Goal: Transaction & Acquisition: Obtain resource

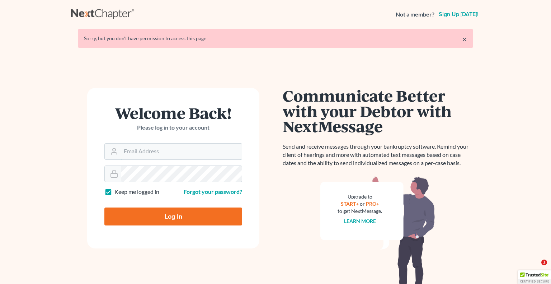
type input "[PERSON_NAME][EMAIL_ADDRESS][DOMAIN_NAME]"
click at [157, 212] on input "Log In" at bounding box center [173, 216] width 138 height 18
type input "Thinking..."
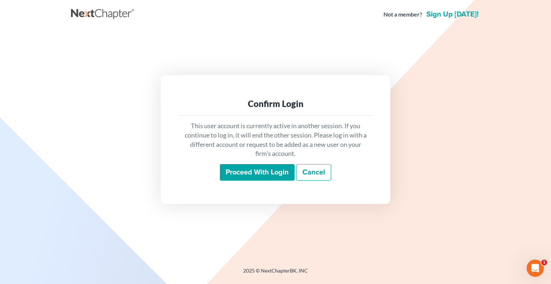
click at [234, 174] on input "Proceed with login" at bounding box center [257, 172] width 75 height 16
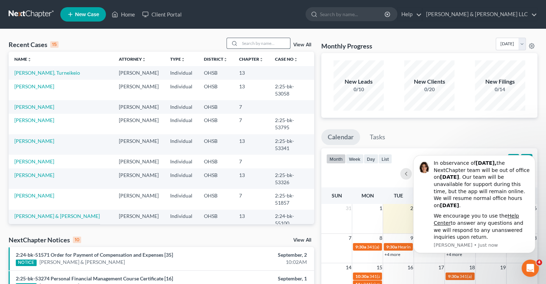
click at [255, 45] on input "search" at bounding box center [265, 43] width 50 height 10
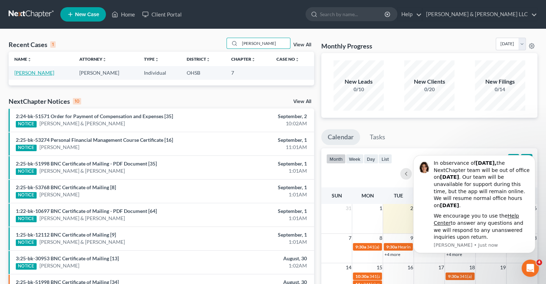
type input "[PERSON_NAME]"
click at [44, 74] on link "[PERSON_NAME]" at bounding box center [34, 73] width 40 height 6
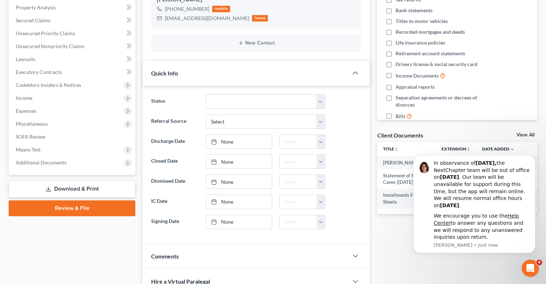
scroll to position [143, 0]
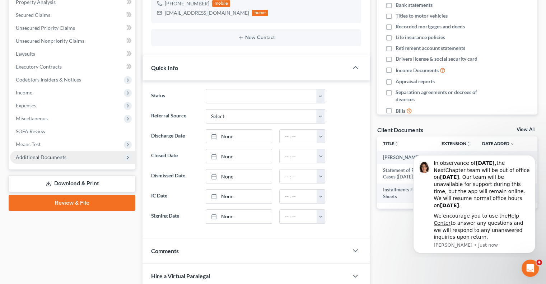
click at [46, 156] on span "Additional Documents" at bounding box center [41, 157] width 51 height 6
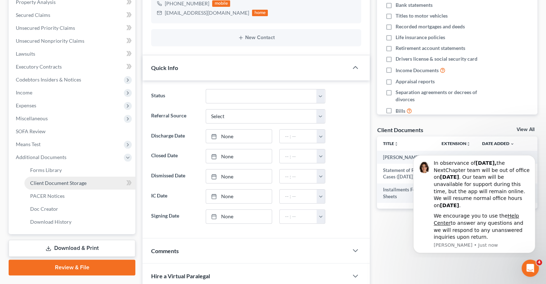
click at [46, 186] on link "Client Document Storage" at bounding box center [79, 182] width 111 height 13
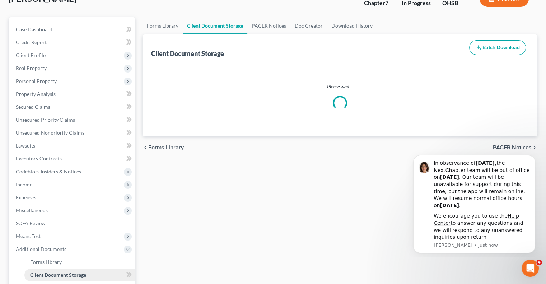
select select "7"
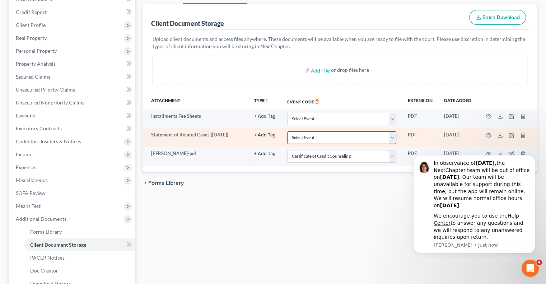
scroll to position [108, 0]
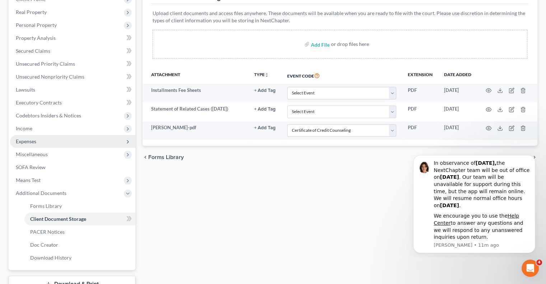
click at [46, 145] on span "Expenses" at bounding box center [72, 141] width 125 height 13
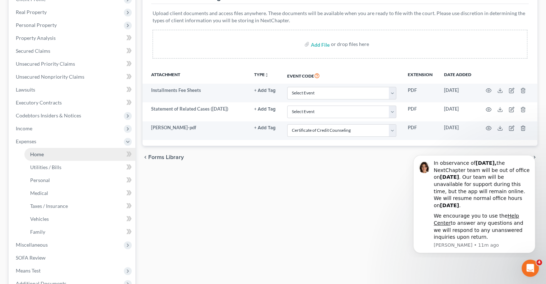
click at [51, 151] on link "Home" at bounding box center [79, 154] width 111 height 13
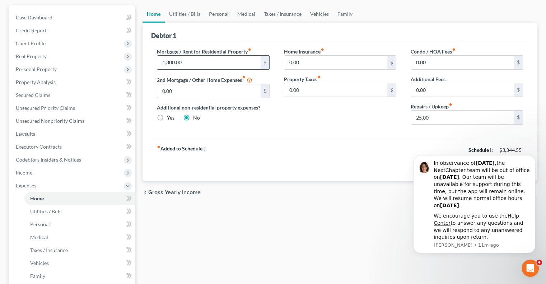
scroll to position [72, 0]
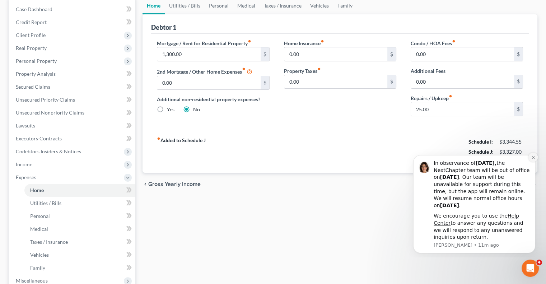
click at [530, 158] on button "Dismiss notification" at bounding box center [532, 156] width 9 height 9
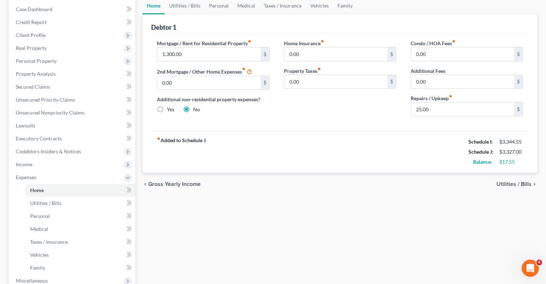
scroll to position [0, 0]
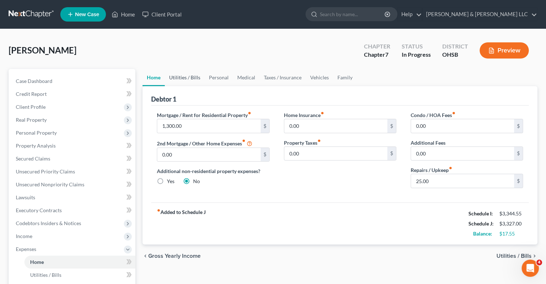
click at [182, 75] on link "Utilities / Bills" at bounding box center [185, 77] width 40 height 17
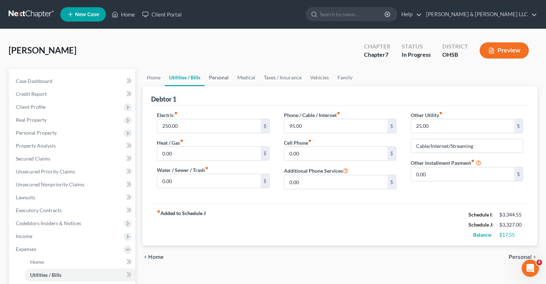
click at [222, 77] on link "Personal" at bounding box center [218, 77] width 28 height 17
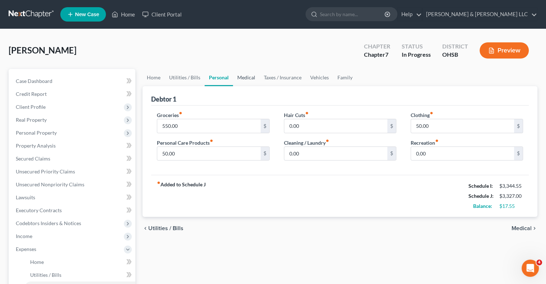
click at [244, 77] on link "Medical" at bounding box center [246, 77] width 27 height 17
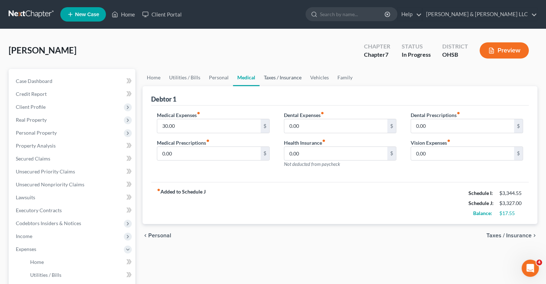
click at [274, 77] on link "Taxes / Insurance" at bounding box center [282, 77] width 46 height 17
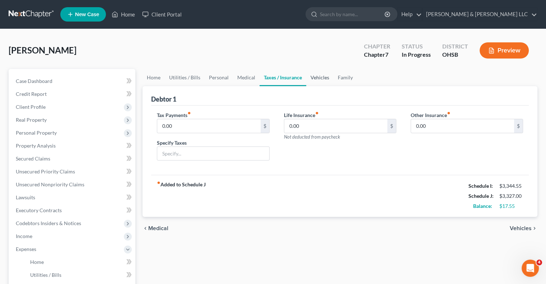
click at [317, 79] on link "Vehicles" at bounding box center [319, 77] width 27 height 17
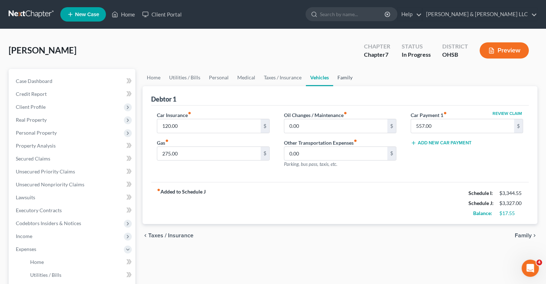
click at [344, 79] on link "Family" at bounding box center [345, 77] width 24 height 17
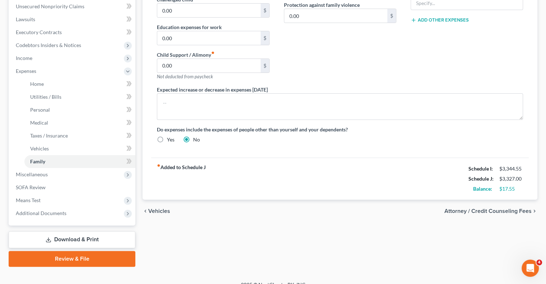
scroll to position [179, 0]
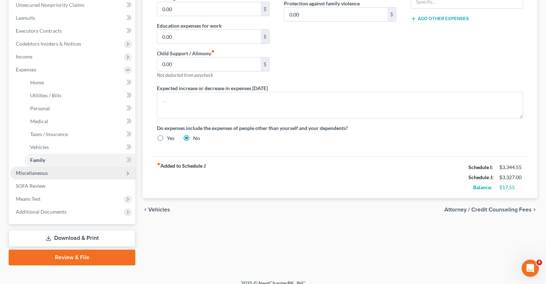
click at [32, 174] on span "Miscellaneous" at bounding box center [32, 173] width 32 height 6
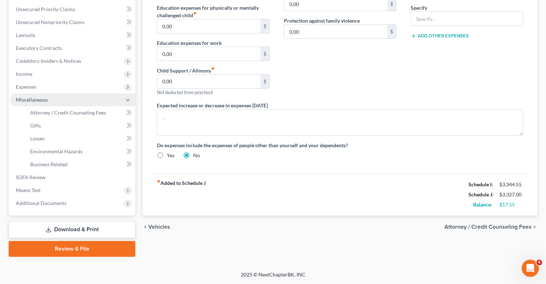
scroll to position [161, 0]
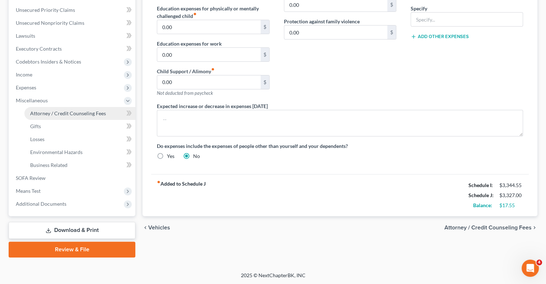
click at [52, 118] on link "Attorney / Credit Counseling Fees" at bounding box center [79, 113] width 111 height 13
select select "0"
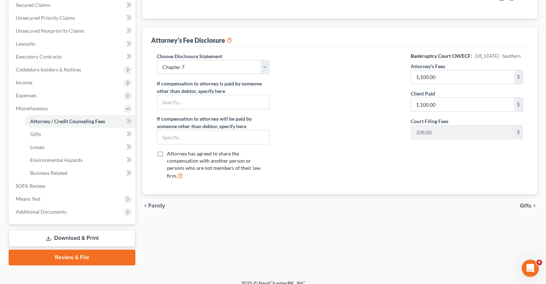
scroll to position [161, 0]
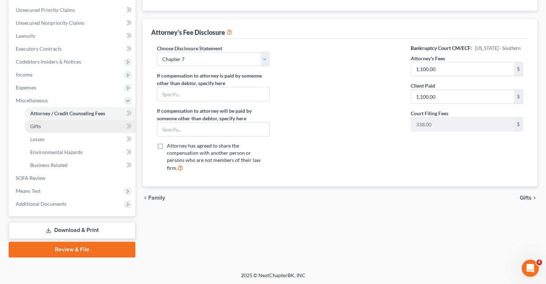
click at [71, 129] on link "Gifts" at bounding box center [79, 126] width 111 height 13
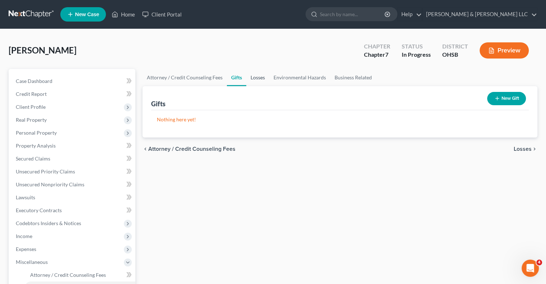
click at [250, 77] on link "Losses" at bounding box center [257, 77] width 23 height 17
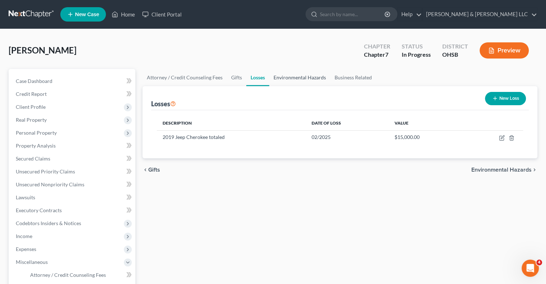
click at [290, 76] on link "Environmental Hazards" at bounding box center [299, 77] width 61 height 17
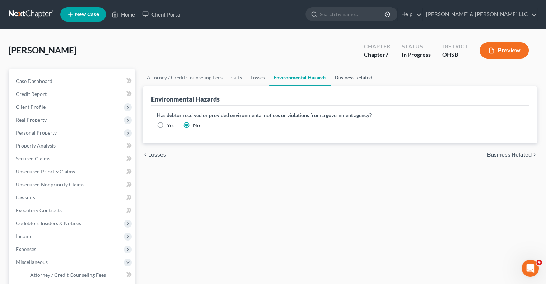
click at [352, 79] on link "Business Related" at bounding box center [353, 77] width 46 height 17
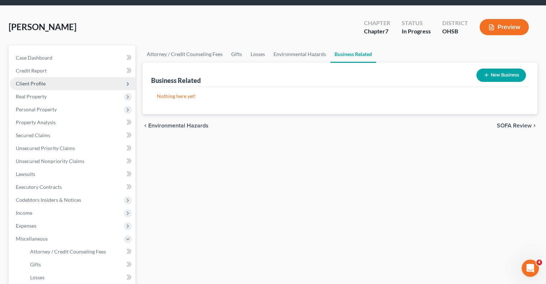
scroll to position [36, 0]
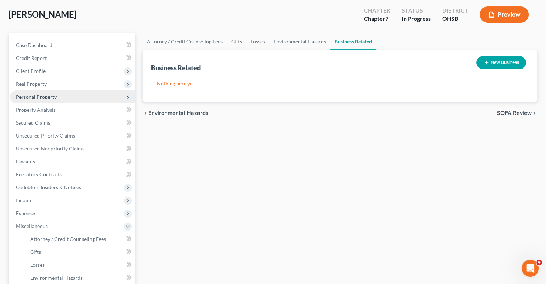
click at [50, 102] on span "Personal Property" at bounding box center [72, 96] width 125 height 13
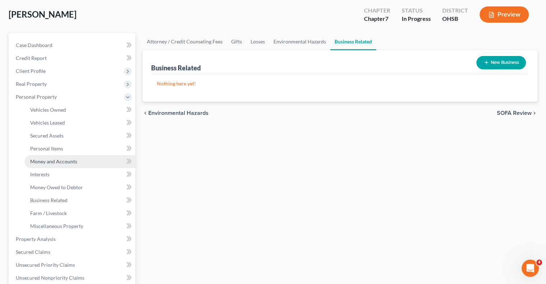
click at [62, 158] on span "Money and Accounts" at bounding box center [53, 161] width 47 height 6
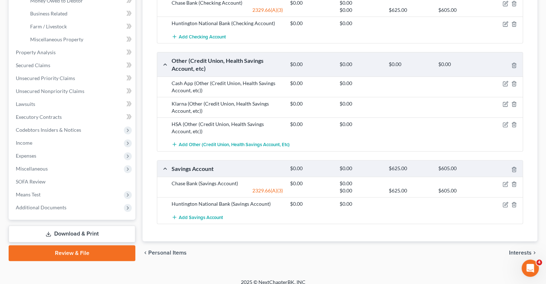
scroll to position [228, 0]
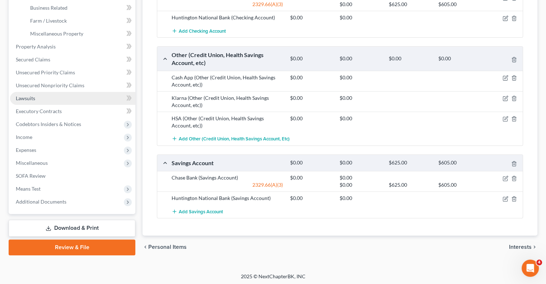
click at [37, 96] on link "Lawsuits" at bounding box center [72, 98] width 125 height 13
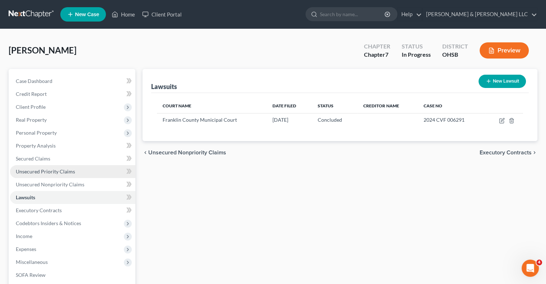
scroll to position [72, 0]
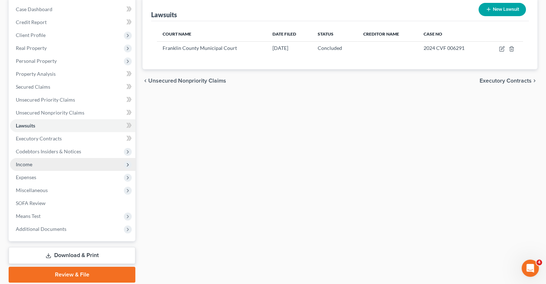
click at [30, 163] on span "Income" at bounding box center [24, 164] width 16 height 6
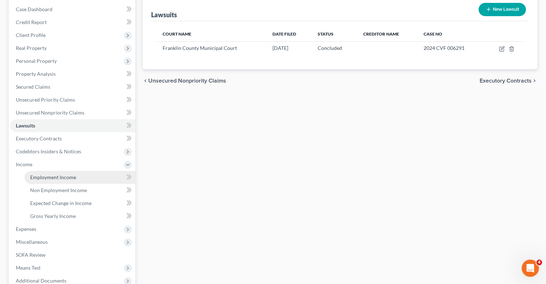
click at [60, 179] on span "Employment Income" at bounding box center [53, 177] width 46 height 6
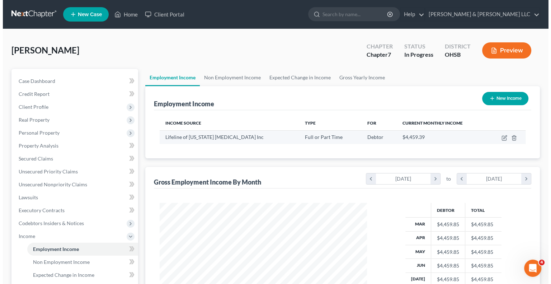
scroll to position [128, 221]
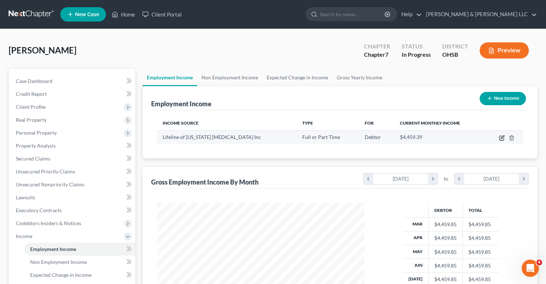
click at [501, 137] on icon "button" at bounding box center [501, 136] width 3 height 3
select select "0"
select select "36"
select select "2"
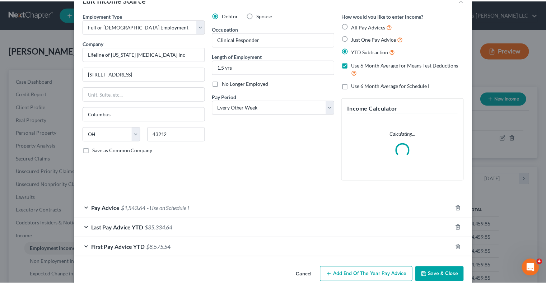
scroll to position [33, 0]
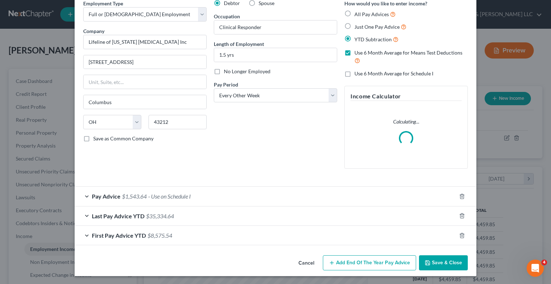
click at [447, 265] on button "Save & Close" at bounding box center [443, 262] width 49 height 15
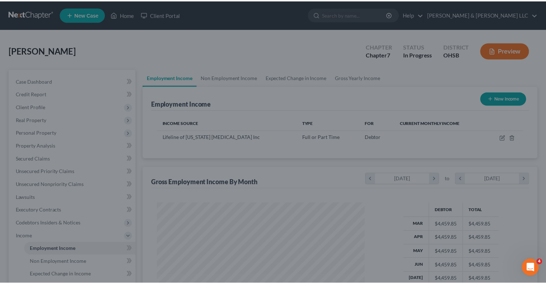
scroll to position [358540, 358446]
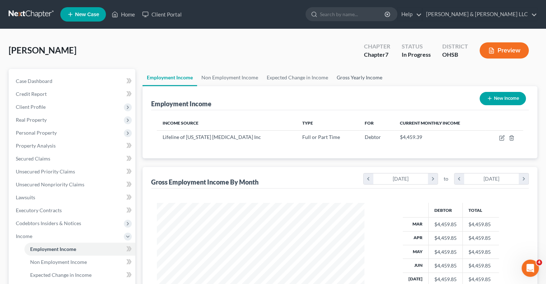
click at [372, 79] on link "Gross Yearly Income" at bounding box center [359, 77] width 54 height 17
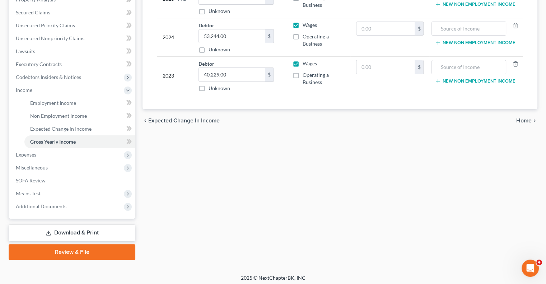
scroll to position [148, 0]
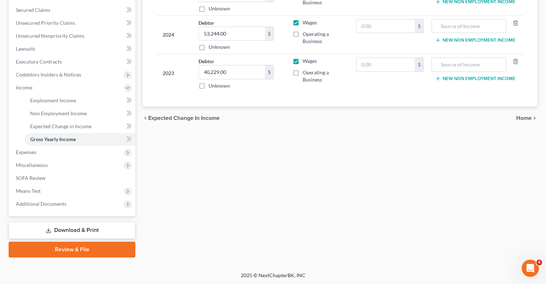
click at [74, 233] on link "Download & Print" at bounding box center [72, 230] width 127 height 17
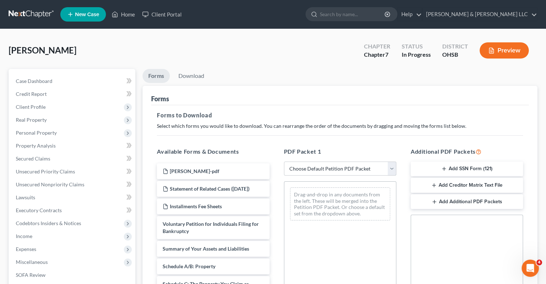
click at [392, 169] on select "Choose Default Petition PDF Packet Complete Bankruptcy Petition (all forms and …" at bounding box center [340, 168] width 112 height 14
select select "0"
click at [284, 161] on select "Choose Default Petition PDF Packet Complete Bankruptcy Petition (all forms and …" at bounding box center [340, 168] width 112 height 14
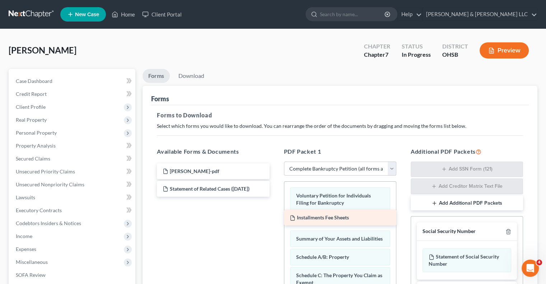
drag, startPoint x: 236, startPoint y: 205, endPoint x: 363, endPoint y: 217, distance: 127.5
click at [275, 197] on div "Installments Fee Sheets [PERSON_NAME]-pdf Statement of Related Cases ([DATE]) I…" at bounding box center [213, 179] width 124 height 33
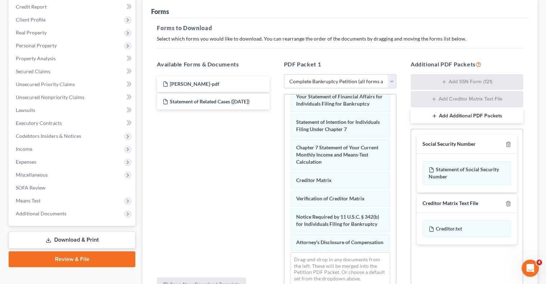
scroll to position [108, 0]
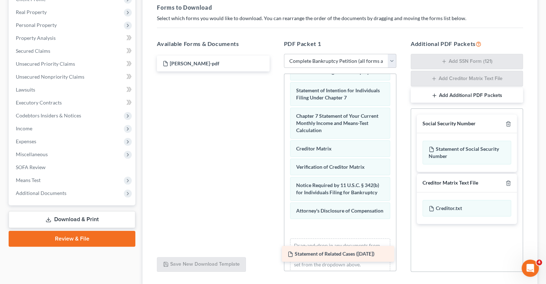
drag, startPoint x: 232, startPoint y: 85, endPoint x: 357, endPoint y: 259, distance: 213.5
click at [275, 71] on div "Statement of Related Cases ([DATE]) [PERSON_NAME]-pdf Statement of Related Case…" at bounding box center [213, 64] width 124 height 16
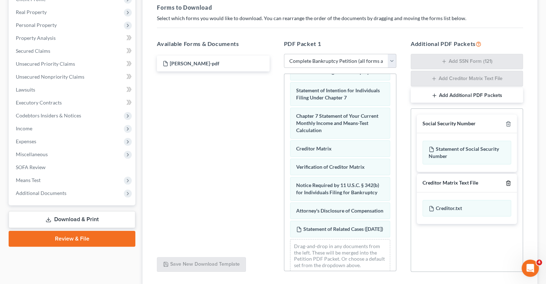
click at [508, 183] on icon "button" at bounding box center [508, 183] width 6 height 6
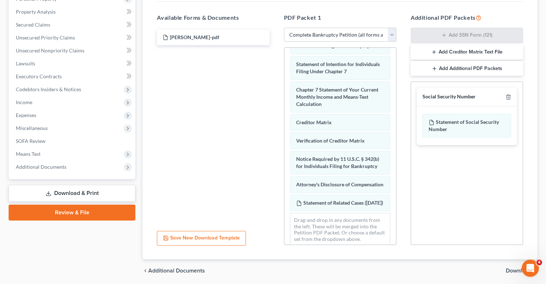
scroll to position [159, 0]
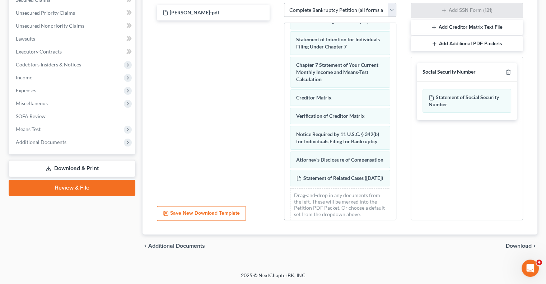
click at [512, 249] on div "chevron_left Additional Documents Download chevron_right" at bounding box center [339, 245] width 395 height 23
click at [513, 246] on span "Download" at bounding box center [518, 246] width 26 height 6
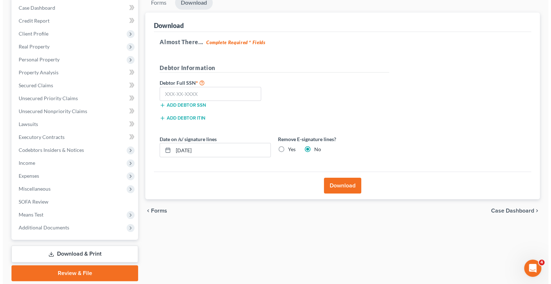
scroll to position [61, 0]
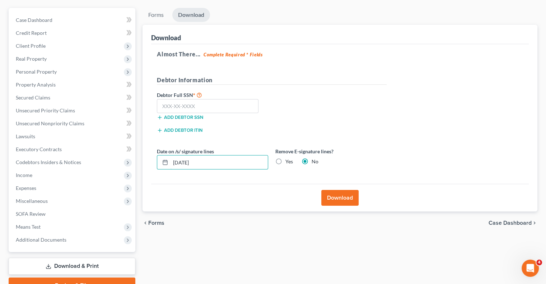
drag, startPoint x: 218, startPoint y: 159, endPoint x: 146, endPoint y: 157, distance: 71.8
click at [146, 157] on div "Download Almost There... Complete Required * Fields Debtor Information Debtor F…" at bounding box center [339, 118] width 395 height 187
click at [285, 162] on label "Yes" at bounding box center [289, 161] width 8 height 7
click at [288, 162] on input "Yes" at bounding box center [290, 160] width 5 height 5
radio input "true"
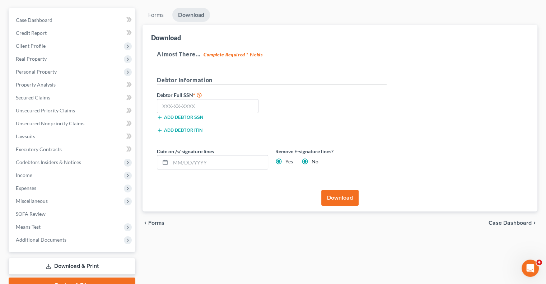
radio input "false"
click at [232, 108] on input "text" at bounding box center [208, 106] width 102 height 14
type input "283-94-1881"
click at [336, 202] on button "Download" at bounding box center [339, 198] width 37 height 16
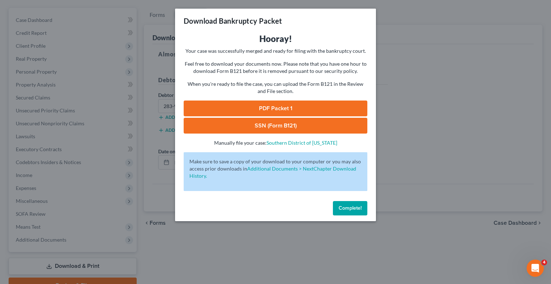
click at [250, 106] on link "PDF Packet 1" at bounding box center [276, 108] width 184 height 16
click at [263, 126] on link "SSN (Form B121)" at bounding box center [276, 126] width 184 height 16
